Goal: Ask a question

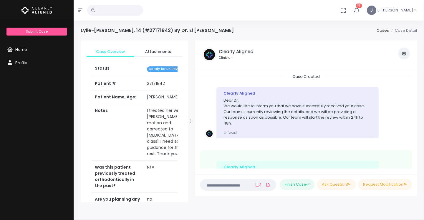
scroll to position [221, 0]
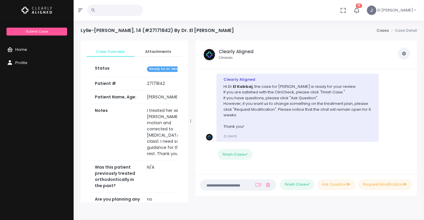
click at [21, 52] on span "Home" at bounding box center [21, 50] width 12 height 6
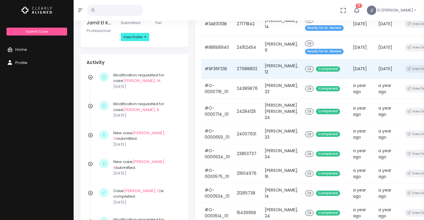
scroll to position [112, 0]
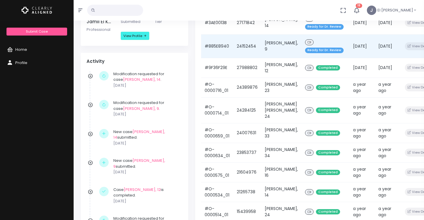
click at [229, 49] on td "#885E8940" at bounding box center [217, 46] width 32 height 24
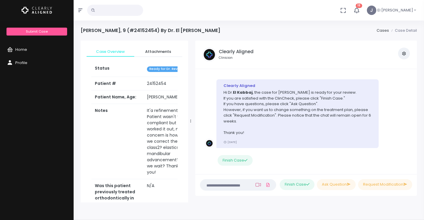
click at [256, 186] on icon at bounding box center [258, 185] width 5 height 5
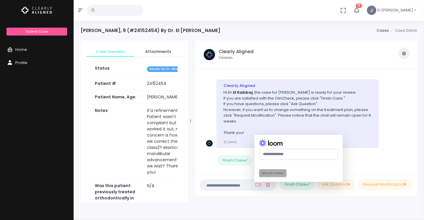
click at [385, 157] on li "Clearly Aligned Hi Dr. El Kabbaj , the case for [PERSON_NAME] is ready for your…" at bounding box center [306, 127] width 212 height 104
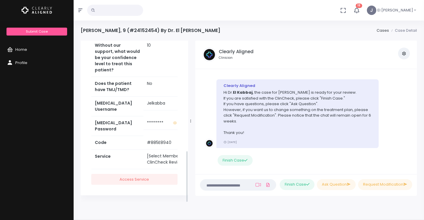
scroll to position [345, 0]
click at [27, 49] on link "Home" at bounding box center [37, 49] width 74 height 13
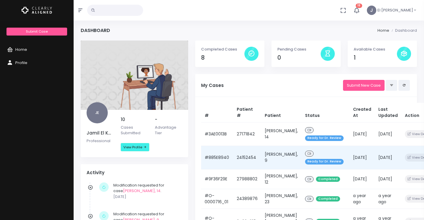
click at [308, 156] on icon at bounding box center [310, 153] width 4 height 3
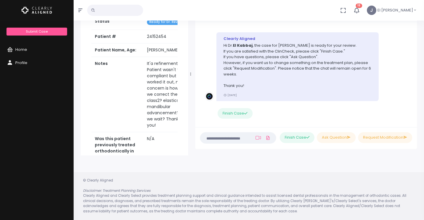
scroll to position [47, 0]
click at [219, 140] on textarea at bounding box center [227, 138] width 46 height 6
click at [339, 140] on button "Ask Question" at bounding box center [336, 138] width 39 height 11
click at [209, 138] on li "Please type in your questions here" at bounding box center [226, 138] width 52 height 9
click at [204, 136] on li "Please type in your questions here" at bounding box center [226, 138] width 52 height 9
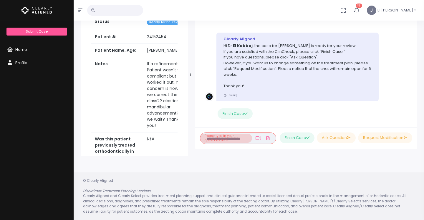
click at [224, 140] on li "Please type in your questions here" at bounding box center [226, 138] width 52 height 9
click at [339, 140] on button "Ask Question" at bounding box center [336, 138] width 39 height 11
click at [233, 137] on li "Please type in your questions here" at bounding box center [226, 138] width 52 height 9
click at [246, 138] on li "Please type in your questions here" at bounding box center [226, 138] width 52 height 9
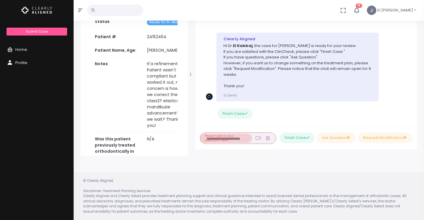
click at [220, 139] on li "Please type in your questions here" at bounding box center [226, 138] width 52 height 9
click at [205, 137] on li "Please type in your questions here" at bounding box center [226, 138] width 52 height 9
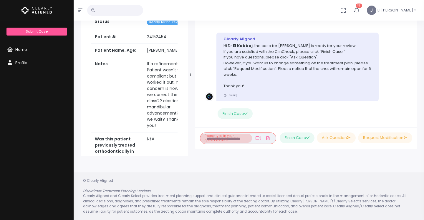
click at [214, 140] on li "Please type in your questions here" at bounding box center [226, 138] width 52 height 9
click at [205, 139] on li "Please type in your questions here" at bounding box center [226, 138] width 52 height 9
click at [343, 139] on button "Ask Question" at bounding box center [336, 138] width 39 height 11
click at [368, 138] on button "Request Modification" at bounding box center [385, 138] width 54 height 11
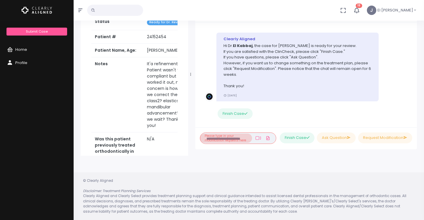
click at [214, 143] on li "Please type in your modification requests here" at bounding box center [226, 138] width 52 height 9
click at [220, 139] on li "Please type in your modification requests here" at bounding box center [226, 138] width 52 height 9
click at [344, 136] on button "Ask Question" at bounding box center [336, 138] width 39 height 11
click at [231, 136] on li "Please type in your questions here" at bounding box center [226, 138] width 52 height 9
click at [221, 135] on li "Please type in your questions here" at bounding box center [226, 138] width 52 height 9
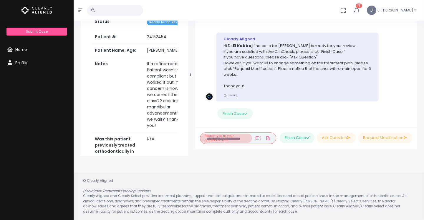
click at [220, 138] on li "Please type in your questions here" at bounding box center [226, 138] width 52 height 9
click at [244, 137] on li "Please type in your questions here" at bounding box center [226, 138] width 52 height 9
click at [205, 140] on li "Please type in your questions here" at bounding box center [226, 138] width 52 height 9
click at [207, 140] on li "Please type in your questions here" at bounding box center [226, 138] width 52 height 9
click at [212, 135] on li "Please type in your questions here" at bounding box center [226, 138] width 52 height 9
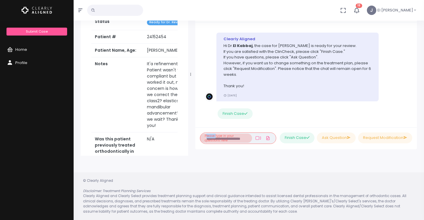
click at [212, 135] on li "Please type in your questions here" at bounding box center [226, 138] width 52 height 9
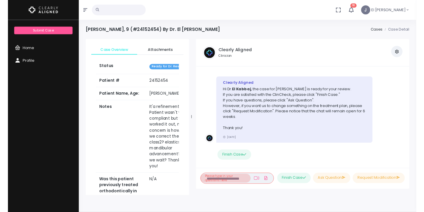
scroll to position [0, 0]
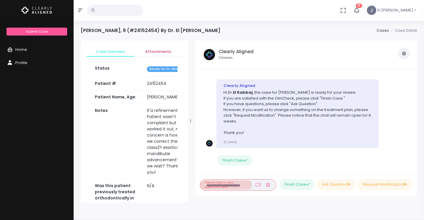
click at [161, 50] on span "Attachments" at bounding box center [158, 52] width 38 height 6
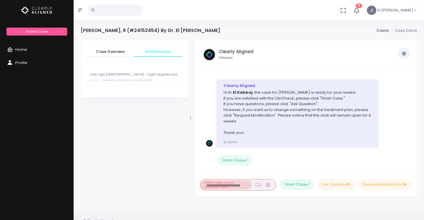
click at [169, 74] on p "Jayk age [DEMOGRAPHIC_DATA] - night aligners active until phase 2 ON M4Y 1Z9 - …" at bounding box center [134, 75] width 90 height 4
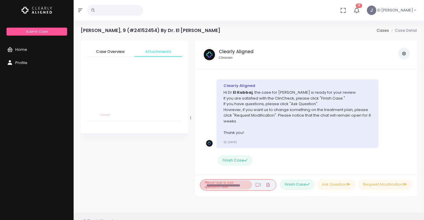
click at [177, 115] on div "Jayk age [DEMOGRAPHIC_DATA] - night aligners active until phase 2 ON M4Y 1Z9 - …" at bounding box center [137, 114] width 96 height 16
click at [175, 115] on div "Jayk age [DEMOGRAPHIC_DATA] - night aligners active until phase 2 ON M4Y 1Z9 - …" at bounding box center [137, 114] width 96 height 16
